Goal: Task Accomplishment & Management: Manage account settings

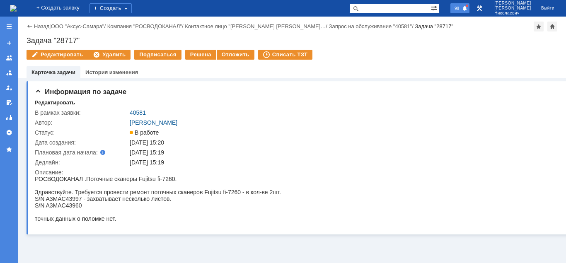
click at [461, 9] on span "98" at bounding box center [457, 8] width 10 height 6
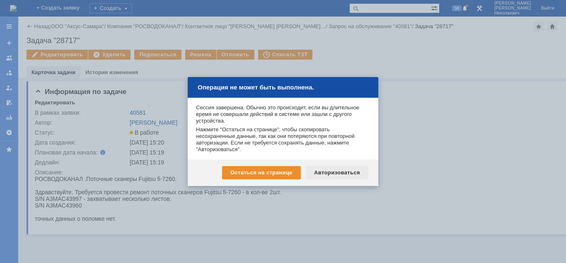
click at [325, 176] on div "Авторизоваться" at bounding box center [337, 172] width 63 height 13
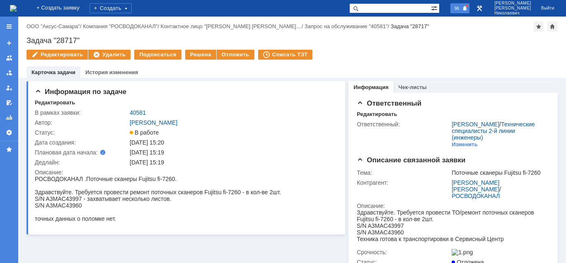
click at [461, 9] on span "96" at bounding box center [457, 8] width 10 height 6
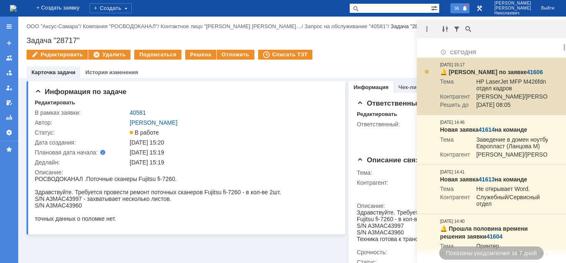
click at [528, 70] on link "41606" at bounding box center [534, 72] width 16 height 7
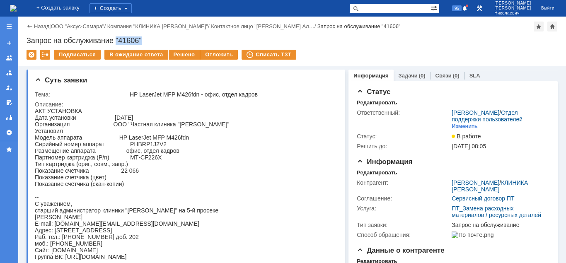
drag, startPoint x: 116, startPoint y: 37, endPoint x: 142, endPoint y: 42, distance: 26.9
click at [142, 42] on div "Запрос на обслуживание "41606"" at bounding box center [292, 40] width 531 height 8
copy div ""41606""
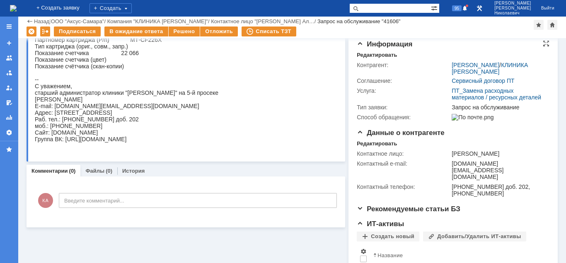
scroll to position [27, 0]
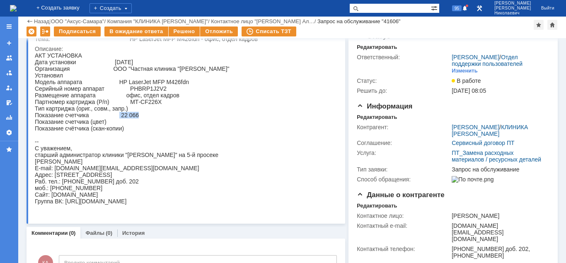
drag, startPoint x: 120, startPoint y: 119, endPoint x: 138, endPoint y: 120, distance: 18.7
click at [138, 120] on div "АКТ УСТАНОВКА Дата установки 03.09.2025 Организация ООО "Частная клиника "Косма…" at bounding box center [132, 128] width 195 height 152
copy div "22 066"
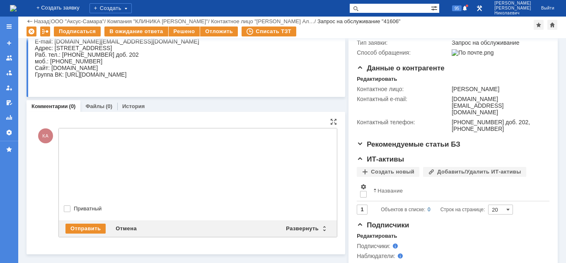
scroll to position [0, 0]
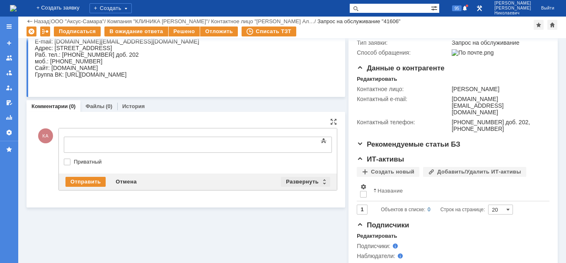
click at [301, 182] on div "Развернуть" at bounding box center [305, 182] width 49 height 10
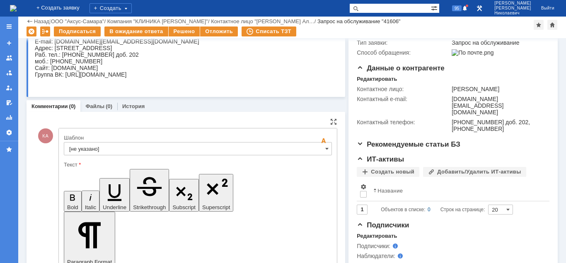
scroll to position [238, 0]
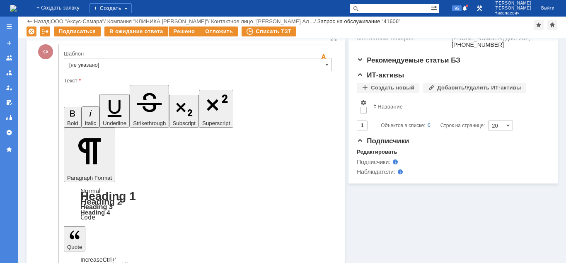
click at [191, 65] on input "[не указано]" at bounding box center [198, 64] width 268 height 13
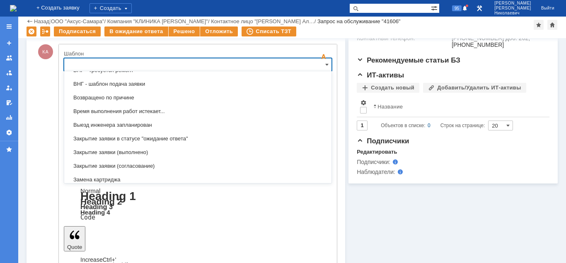
scroll to position [338, 0]
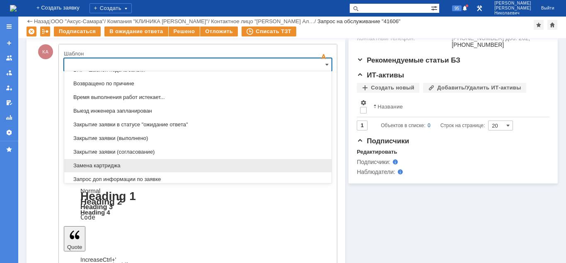
click at [121, 165] on span "Замена картриджа" at bounding box center [197, 165] width 257 height 7
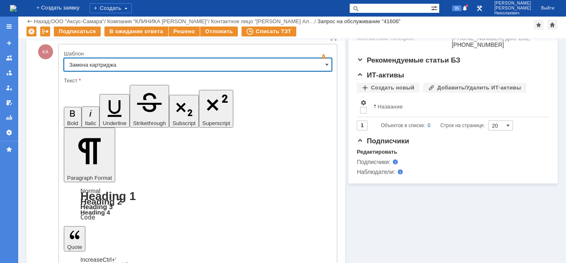
type input "Замена картриджа"
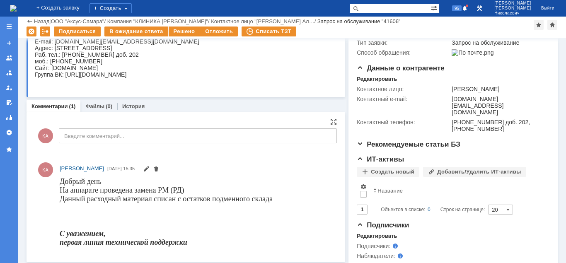
scroll to position [0, 0]
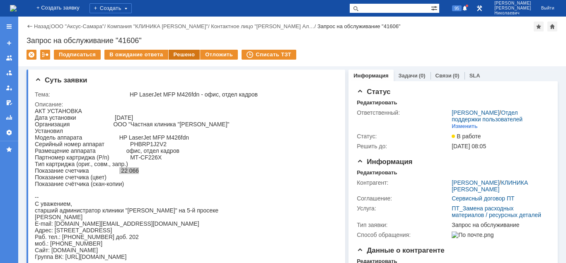
click at [178, 55] on div "Решено" at bounding box center [184, 55] width 31 height 10
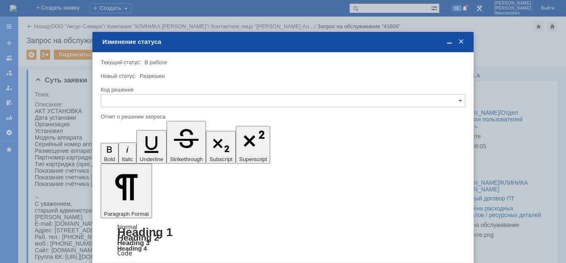
click at [173, 106] on input "text" at bounding box center [283, 100] width 364 height 13
drag, startPoint x: 137, startPoint y: 157, endPoint x: 131, endPoint y: 199, distance: 42.2
click at [136, 157] on span "Решено" at bounding box center [283, 157] width 354 height 7
type input "Решено"
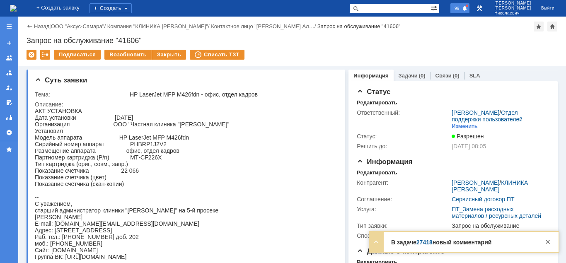
click at [461, 7] on span "96" at bounding box center [457, 8] width 10 height 6
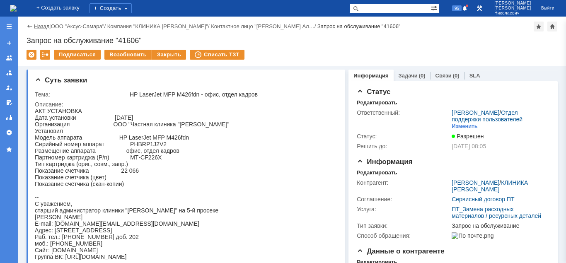
click at [41, 28] on link "Назад" at bounding box center [41, 26] width 15 height 6
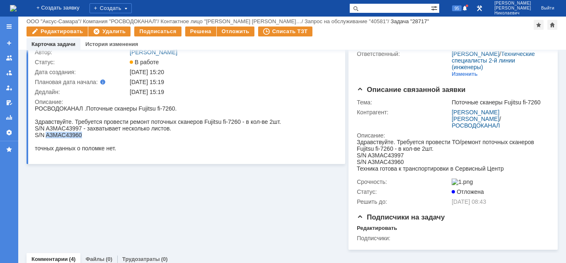
drag, startPoint x: 47, startPoint y: 137, endPoint x: 82, endPoint y: 138, distance: 35.2
click at [82, 138] on div "S/N A3MAC43960" at bounding box center [158, 135] width 246 height 7
copy div "A3MAC43960"
click at [43, 138] on div "S/N A3MAC43960" at bounding box center [158, 135] width 246 height 7
drag, startPoint x: 69, startPoint y: 242, endPoint x: 81, endPoint y: 139, distance: 103.8
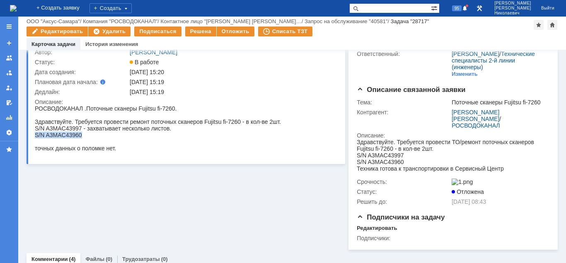
drag, startPoint x: 81, startPoint y: 138, endPoint x: 34, endPoint y: 137, distance: 46.8
click at [35, 137] on html "РОСВОДОКАНАЛ . Поточные сканеры Fujitsu fi-7260. Здравствуйте. Требуется провес…" at bounding box center [185, 128] width 300 height 46
copy div "S/N A3MAC43960"
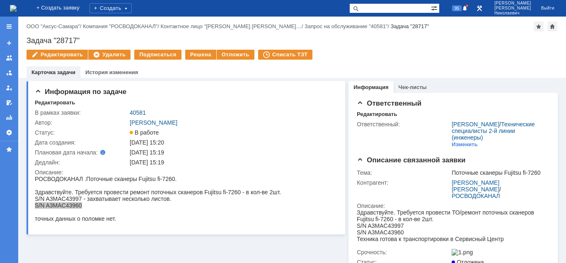
click at [140, 112] on link "40581" at bounding box center [138, 112] width 16 height 7
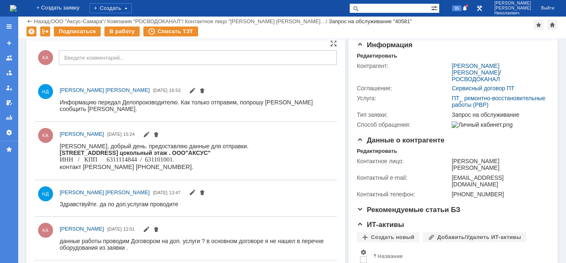
scroll to position [98, 0]
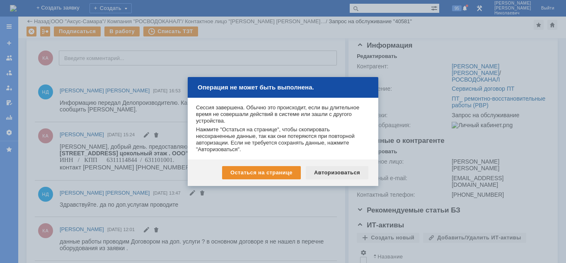
click at [344, 175] on div "Авторизоваться" at bounding box center [337, 172] width 63 height 13
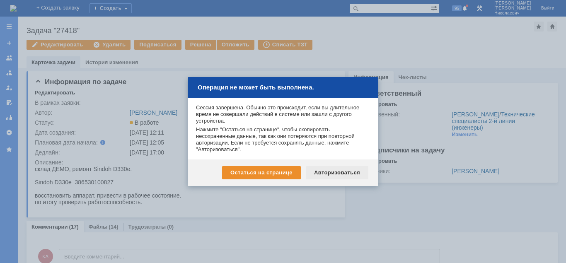
click at [344, 175] on div "Авторизоваться" at bounding box center [337, 172] width 63 height 13
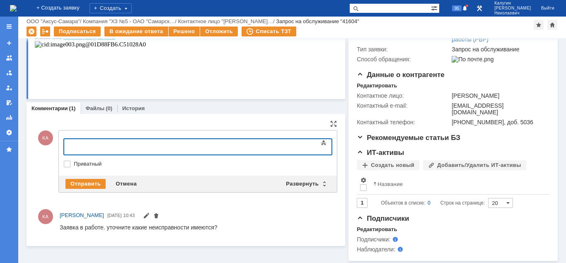
click at [97, 145] on div at bounding box center [131, 145] width 118 height 7
click at [86, 184] on div "Отправить" at bounding box center [85, 184] width 40 height 10
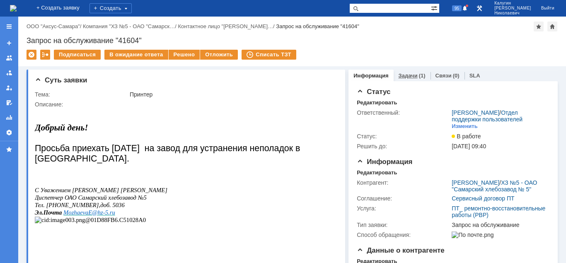
click at [408, 75] on link "Задачи" at bounding box center [407, 75] width 19 height 6
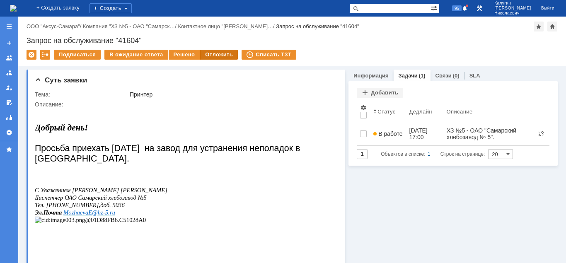
click at [218, 56] on div "Отложить" at bounding box center [219, 55] width 38 height 10
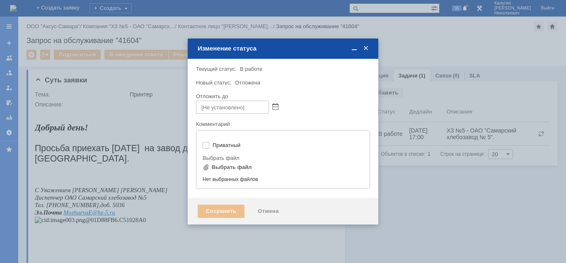
type input "[не указано]"
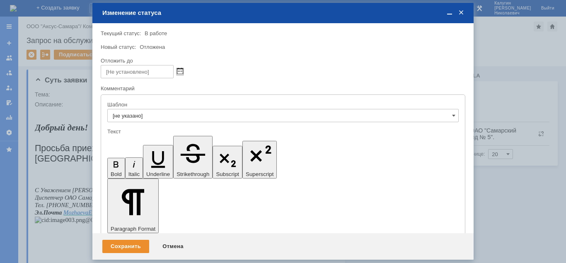
click at [181, 72] on span at bounding box center [180, 71] width 6 height 7
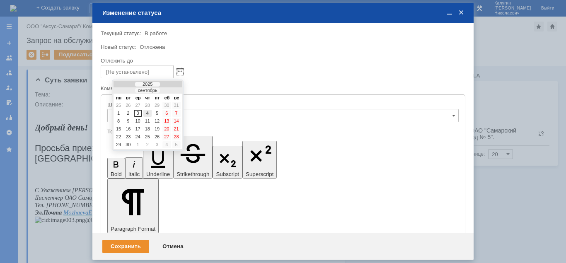
click at [147, 114] on div "4" at bounding box center [147, 113] width 8 height 7
type input "04.09.2025 16:22"
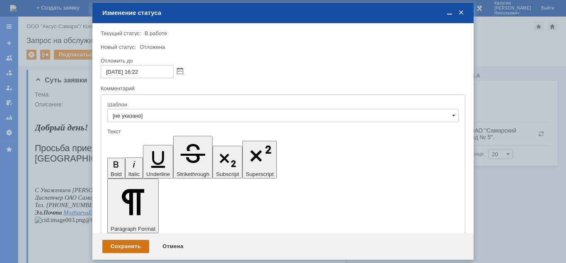
click at [125, 244] on div "Сохранить" at bounding box center [125, 246] width 47 height 13
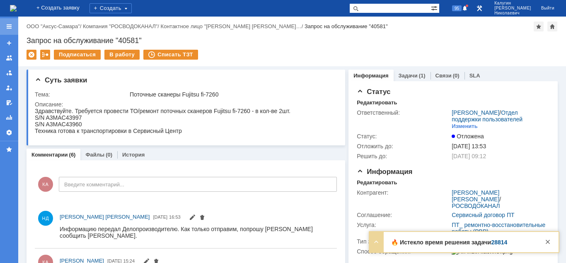
click at [7, 29] on div at bounding box center [9, 26] width 7 height 7
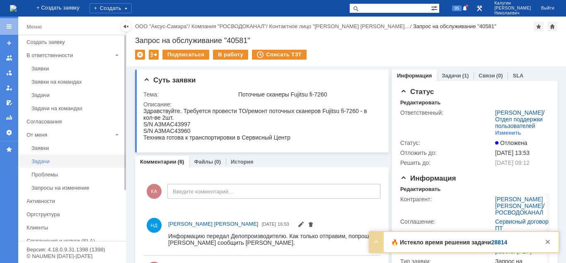
click at [40, 163] on div "Задачи" at bounding box center [75, 161] width 89 height 6
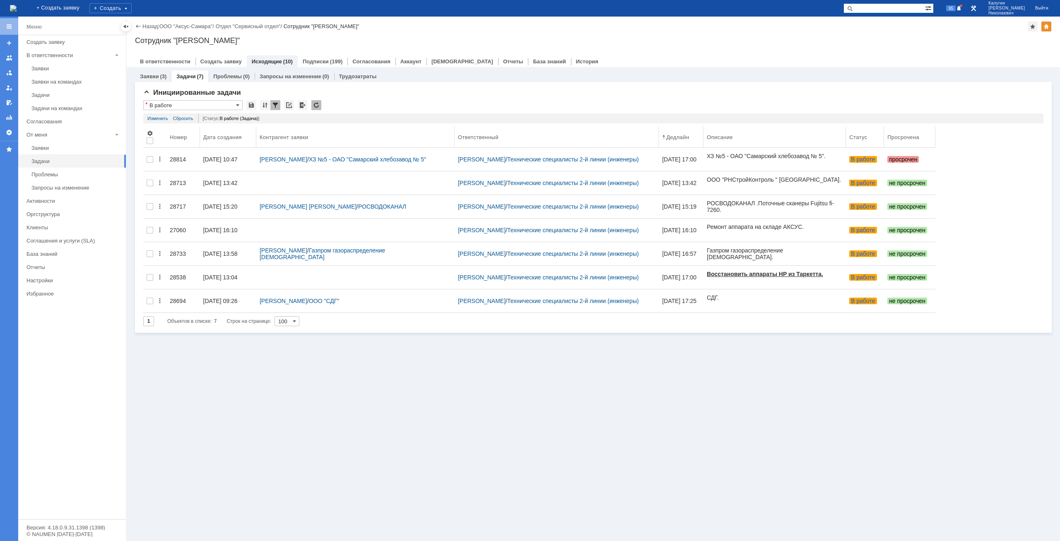
drag, startPoint x: 600, startPoint y: 133, endPoint x: 448, endPoint y: 149, distance: 153.6
click at [448, 149] on body "Идет загрузка, пожалуйста, подождите. На домашнюю + Создать заявку Создать 95 К…" at bounding box center [530, 270] width 1060 height 541
click at [565, 135] on span at bounding box center [692, 137] width 7 height 7
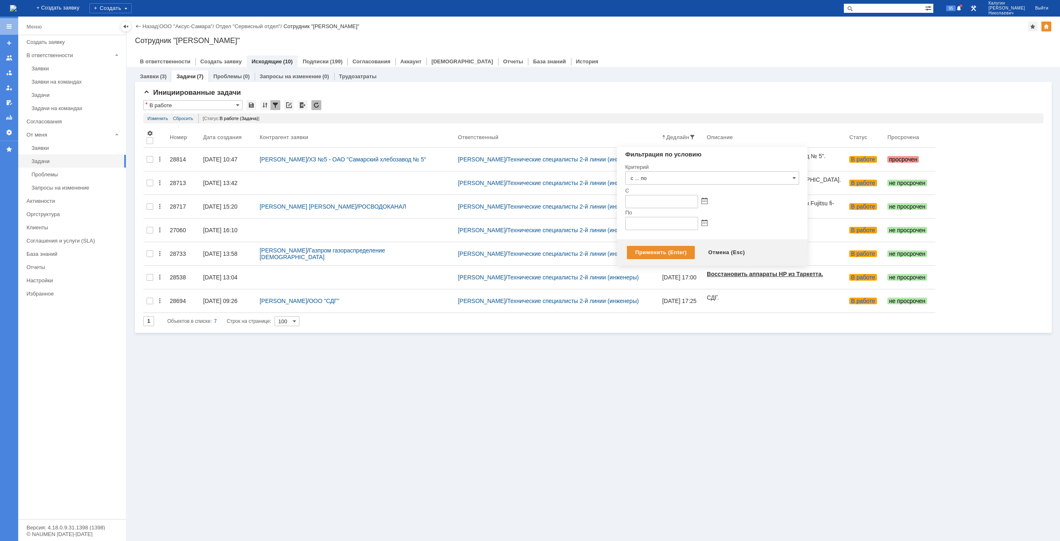
click at [565, 225] on span at bounding box center [704, 223] width 6 height 7
click at [565, 263] on div "3" at bounding box center [662, 264] width 8 height 7
type input "03.09.2025 23:59"
click at [565, 253] on div "Применить (Enter)" at bounding box center [661, 252] width 68 height 13
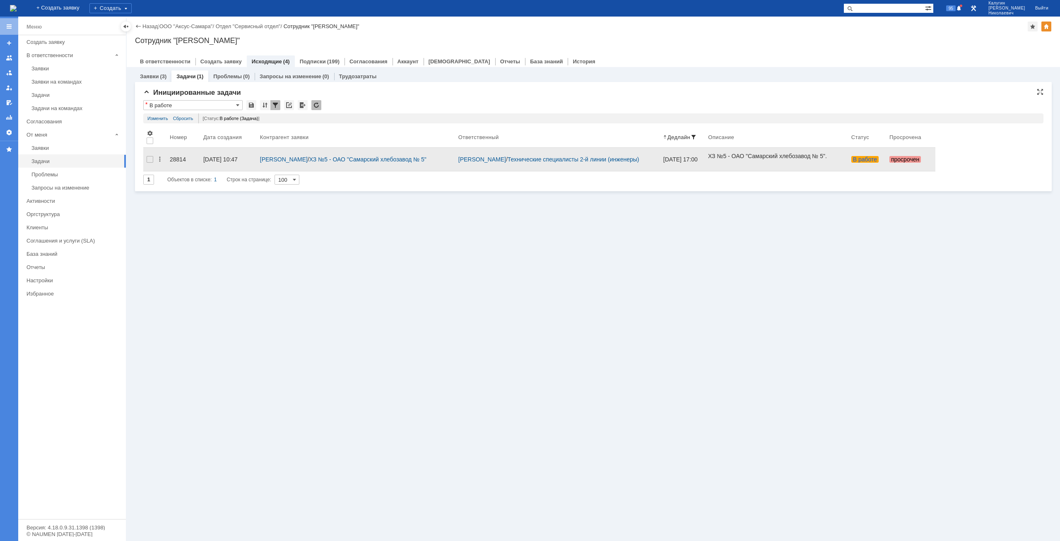
click at [178, 157] on div "28814" at bounding box center [183, 159] width 27 height 7
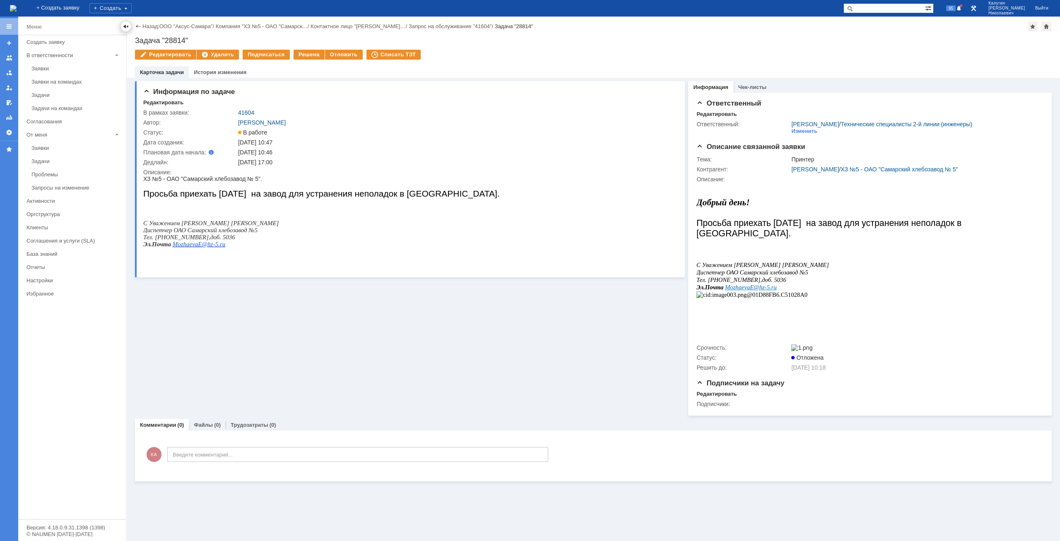
click at [125, 25] on div at bounding box center [126, 26] width 7 height 7
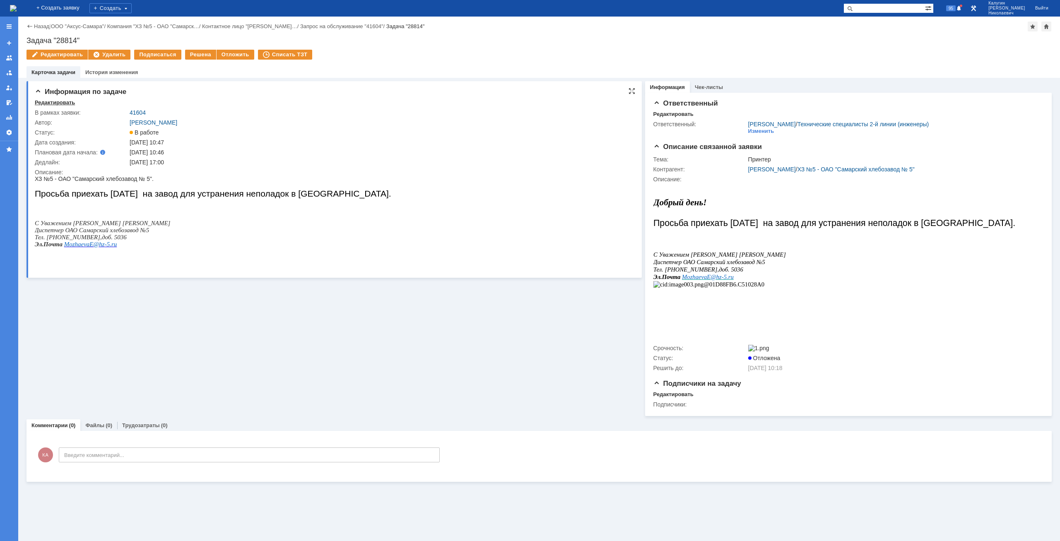
click at [66, 103] on div "Редактировать" at bounding box center [55, 102] width 40 height 7
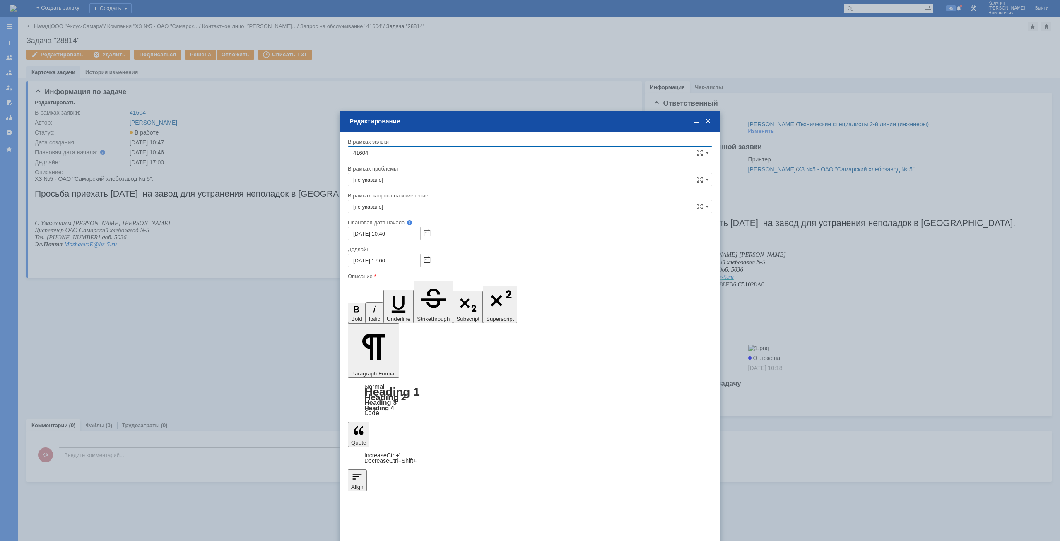
click at [427, 261] on span at bounding box center [427, 260] width 6 height 7
drag, startPoint x: 394, startPoint y: 301, endPoint x: 46, endPoint y: 2, distance: 459.5
click at [394, 263] on div "4" at bounding box center [394, 301] width 8 height 7
click at [385, 260] on input "04.09.2025 17:00" at bounding box center [384, 260] width 73 height 13
type input "[DATE] 12:00"
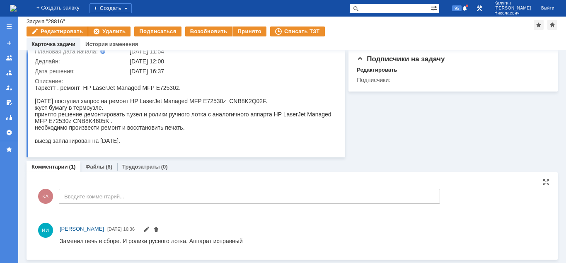
scroll to position [72, 0]
click at [92, 170] on link "Файлы" at bounding box center [94, 167] width 19 height 6
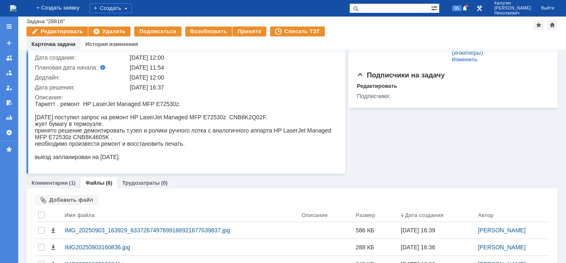
scroll to position [141, 0]
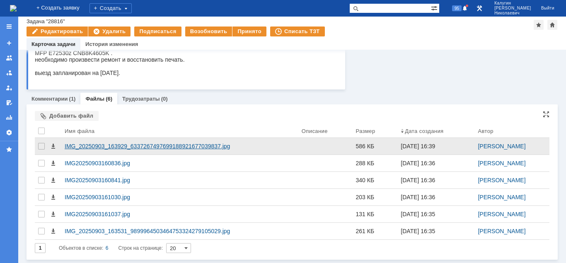
click at [163, 147] on div "IMG_20250903_163929_6337267497699188921677039837.jpg" at bounding box center [180, 146] width 230 height 7
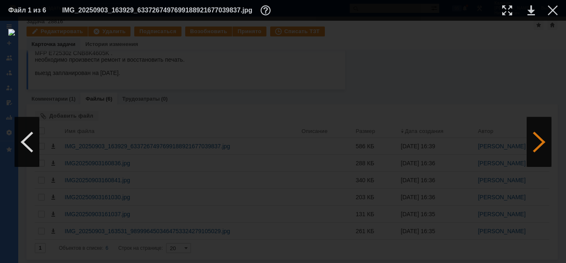
click at [541, 145] on div at bounding box center [538, 142] width 25 height 50
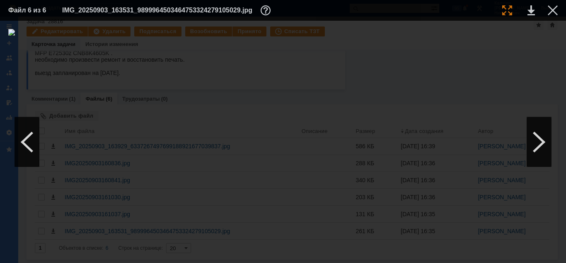
click at [508, 10] on div at bounding box center [507, 10] width 10 height 10
click at [553, 9] on div at bounding box center [552, 10] width 10 height 10
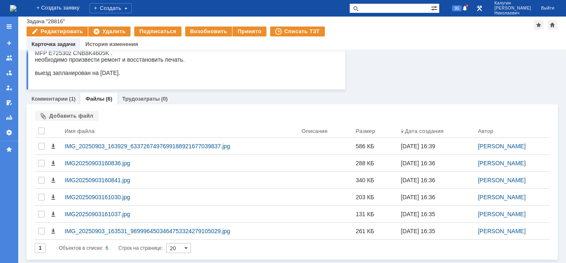
scroll to position [0, 0]
